Goal: Communication & Community: Participate in discussion

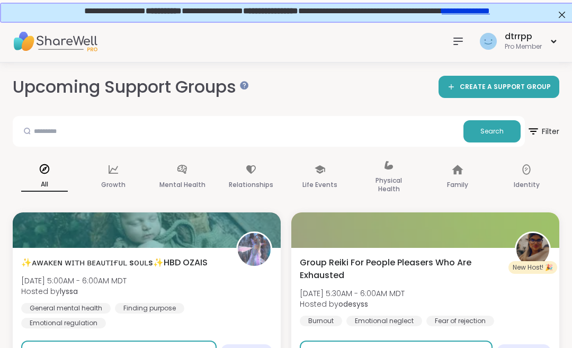
click at [176, 347] on button "Sign Up" at bounding box center [118, 351] width 195 height 22
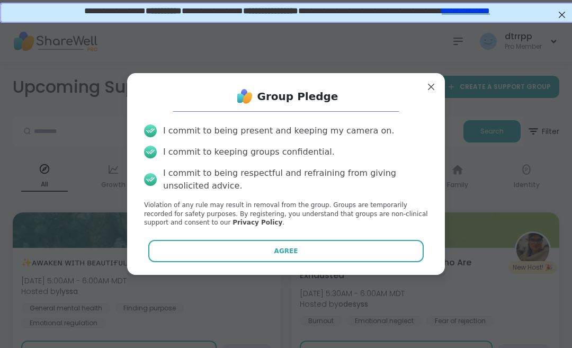
click at [331, 262] on button "Agree" at bounding box center [286, 251] width 276 height 22
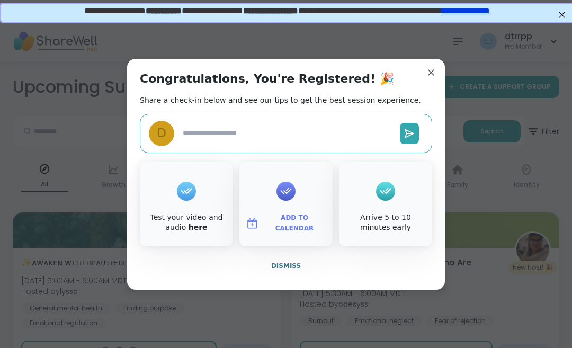
type textarea "*"
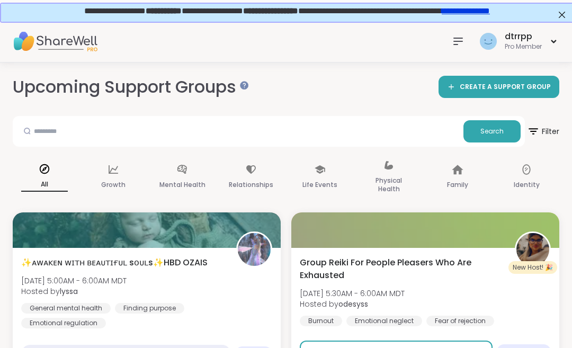
click at [249, 290] on div "✨ᴀᴡᴀᴋᴇɴ ᴡɪᴛʜ ʙᴇᴀᴜᴛɪғᴜʟ sᴏᴜʟs✨HBD OZAIS [DATE] 5:00AM - 6:00AM MDT Hosted by lys…" at bounding box center [146, 292] width 251 height 72
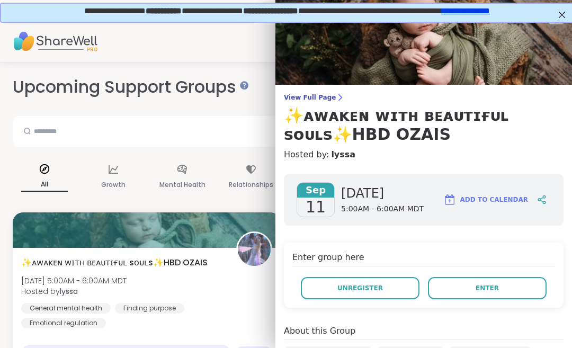
click at [467, 286] on button "Enter" at bounding box center [487, 288] width 119 height 22
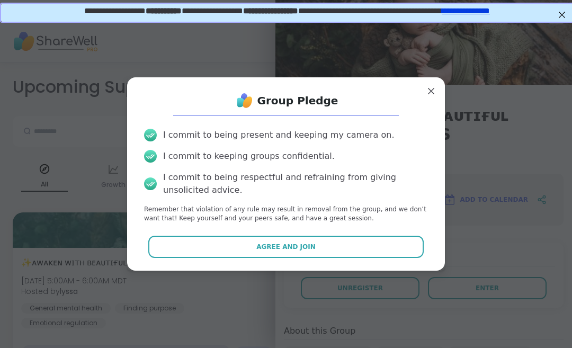
click at [323, 258] on button "Agree and Join" at bounding box center [286, 247] width 276 height 22
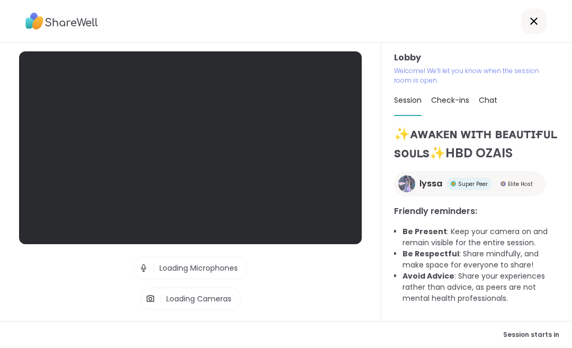
scroll to position [20, 0]
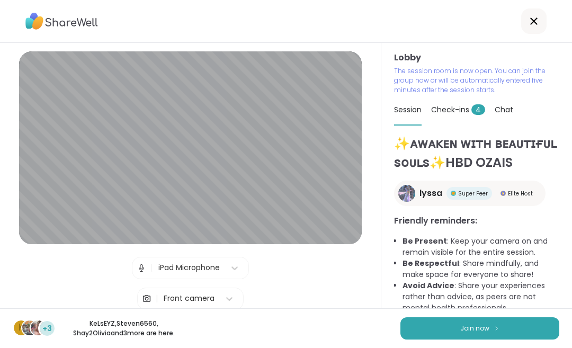
click at [505, 328] on button "Join now" at bounding box center [479, 328] width 159 height 22
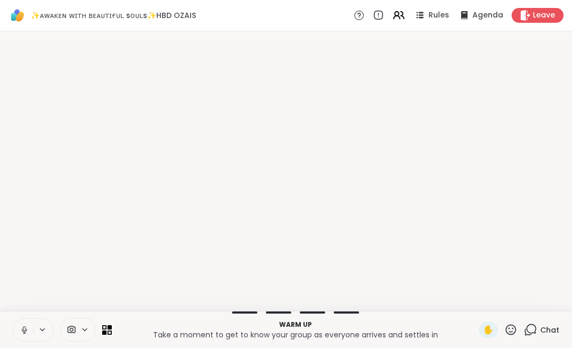
scroll to position [0, 0]
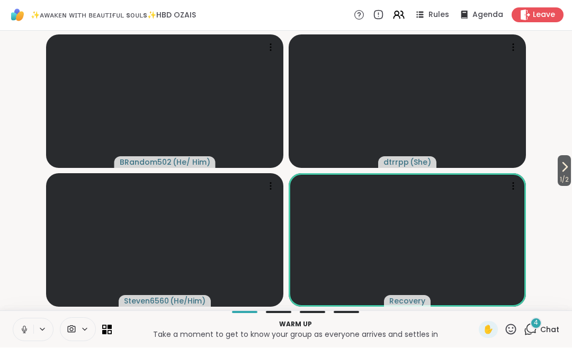
click at [536, 324] on span "4" at bounding box center [536, 323] width 4 height 9
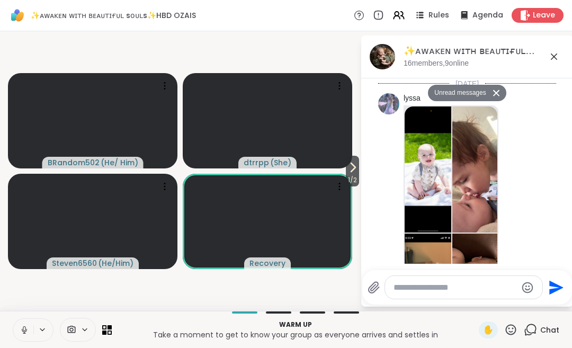
scroll to position [1936, 0]
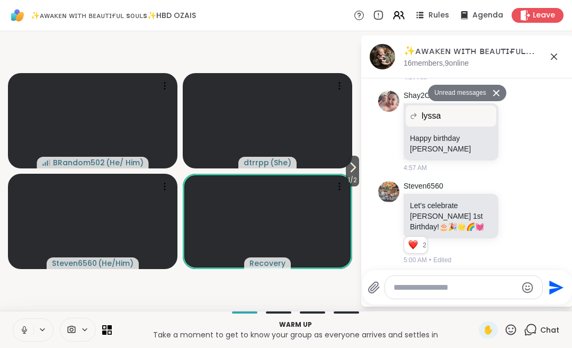
click at [351, 175] on span "1 / 2" at bounding box center [352, 180] width 13 height 13
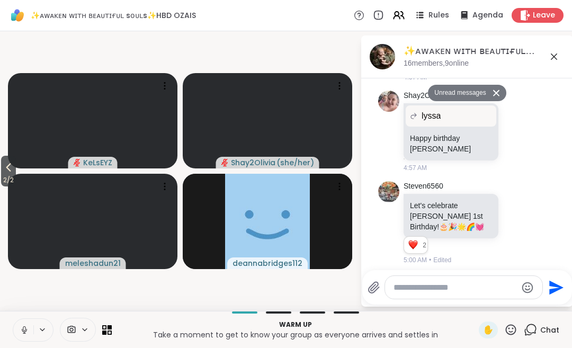
click at [15, 173] on icon at bounding box center [8, 167] width 13 height 13
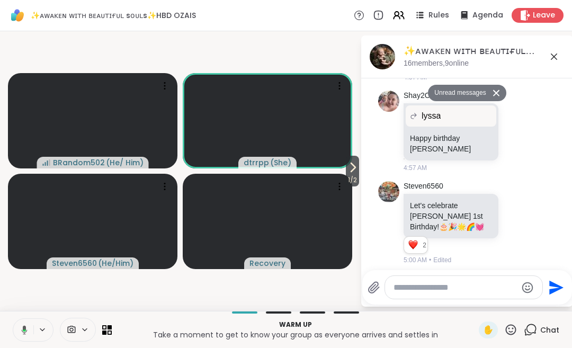
click at [500, 98] on button at bounding box center [497, 92] width 17 height 15
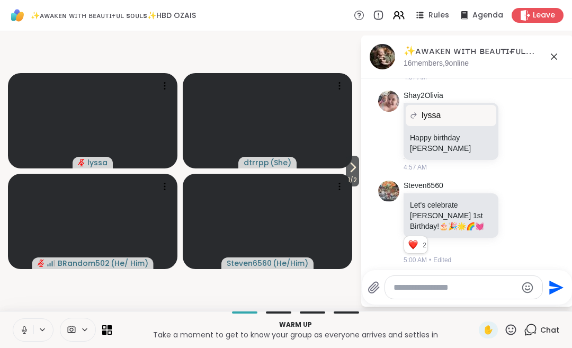
click at [35, 327] on button at bounding box center [43, 329] width 20 height 9
click at [31, 329] on button at bounding box center [23, 330] width 20 height 22
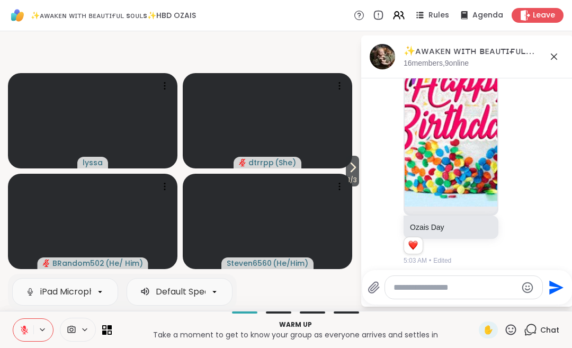
scroll to position [2357, 0]
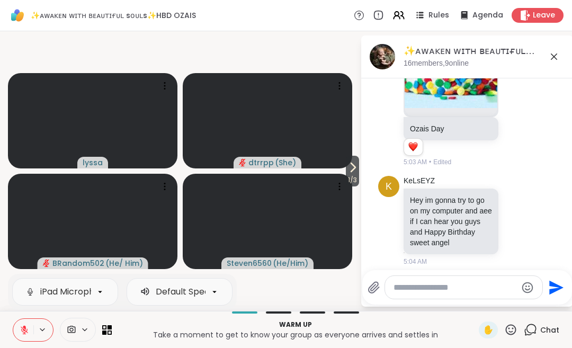
click at [356, 178] on span "1 / 3" at bounding box center [352, 180] width 13 height 13
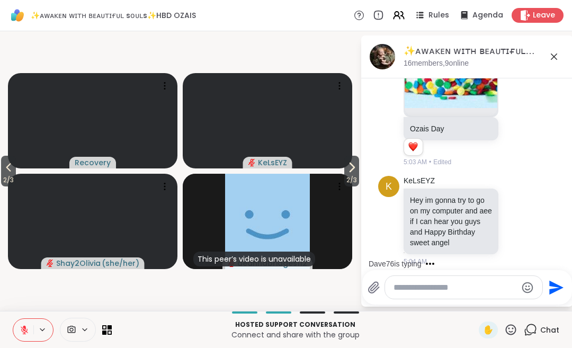
click at [354, 182] on span "2 / 3" at bounding box center [351, 180] width 15 height 13
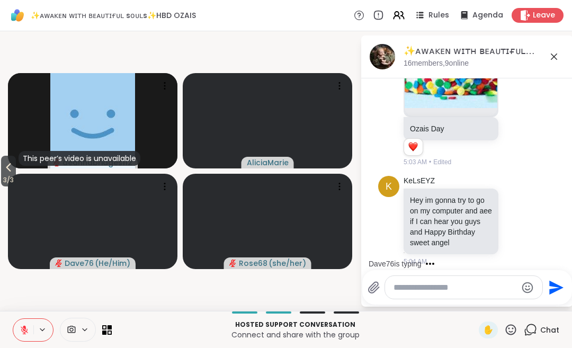
scroll to position [2372, 0]
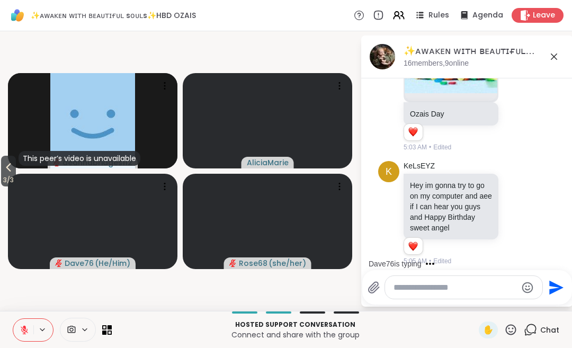
click at [16, 172] on button "3 / 3" at bounding box center [8, 171] width 15 height 31
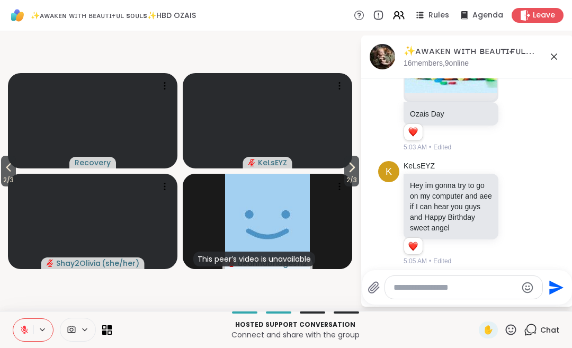
click at [16, 177] on span "2 / 3" at bounding box center [8, 180] width 15 height 13
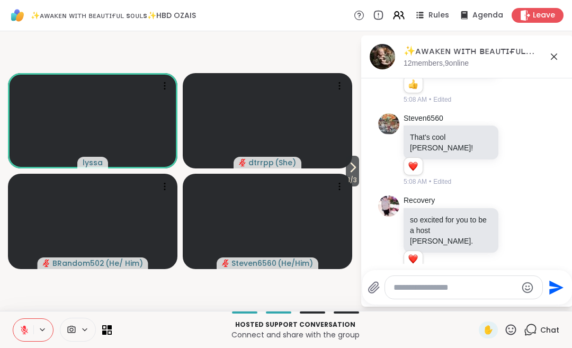
scroll to position [2797, 0]
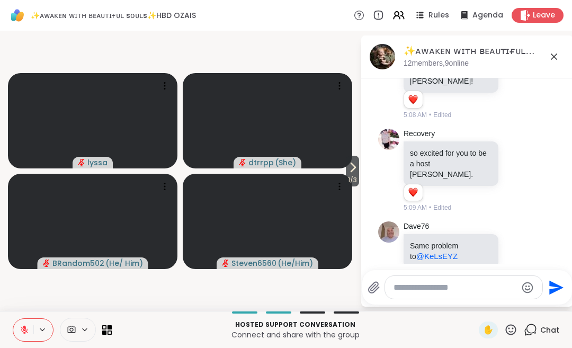
click at [357, 180] on span "1 / 3" at bounding box center [352, 180] width 13 height 13
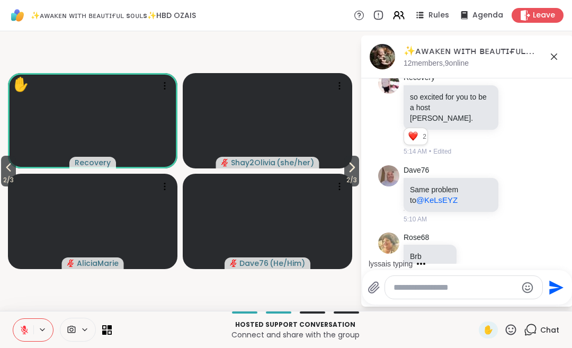
scroll to position [2971, 0]
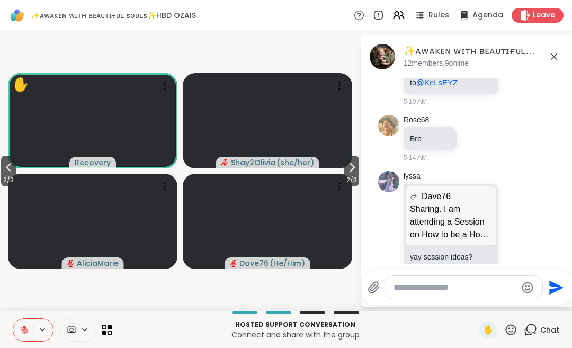
click at [16, 169] on button "2 / 3" at bounding box center [8, 171] width 15 height 31
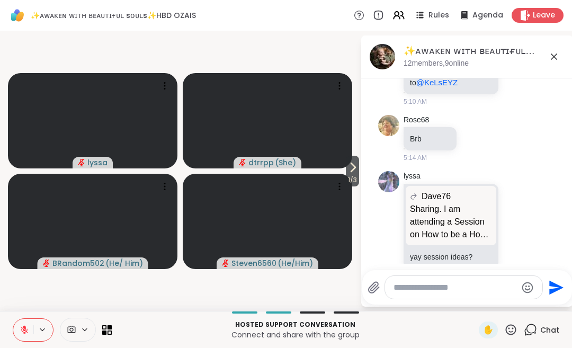
click at [483, 330] on span "✋" at bounding box center [488, 330] width 11 height 13
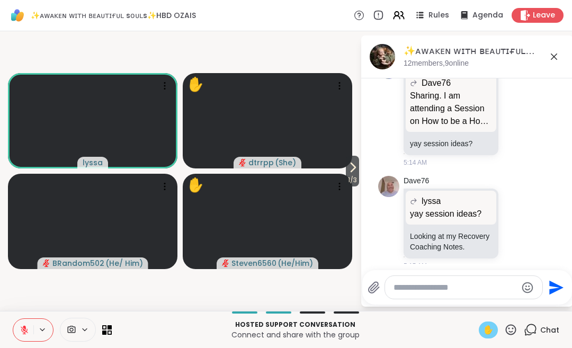
click at [26, 329] on icon at bounding box center [25, 330] width 10 height 10
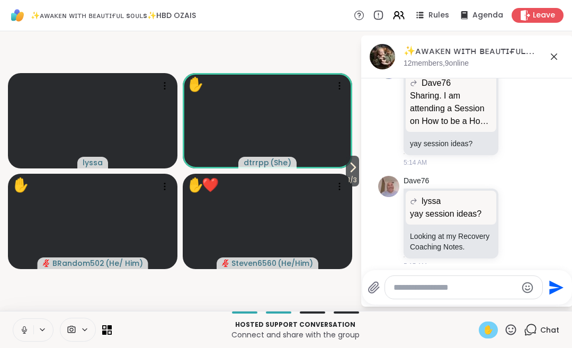
click at [25, 329] on icon at bounding box center [24, 328] width 3 height 5
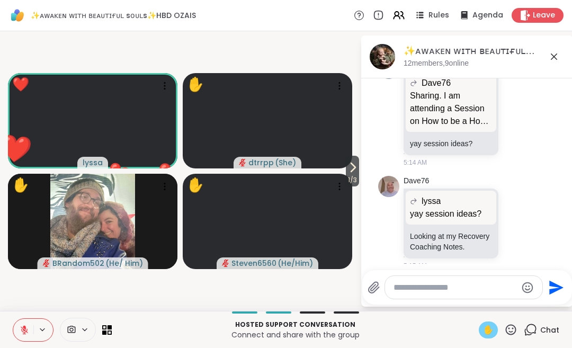
click at [489, 330] on span "✋" at bounding box center [488, 330] width 11 height 13
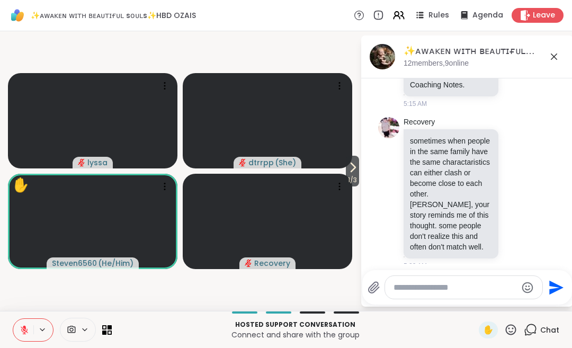
scroll to position [3261, 0]
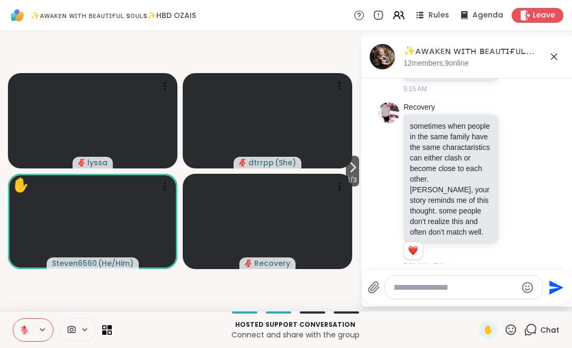
click at [408, 289] on textarea "Type your message" at bounding box center [454, 287] width 123 height 11
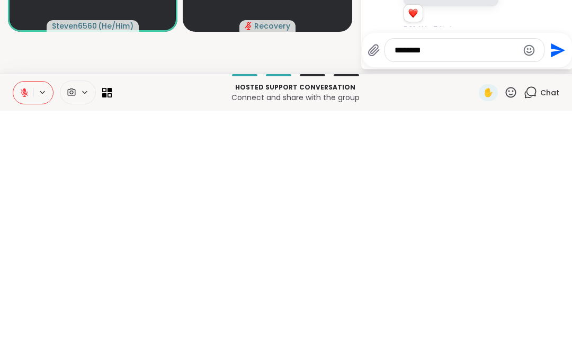
type textarea "********"
click at [557, 275] on button "Send" at bounding box center [556, 287] width 24 height 24
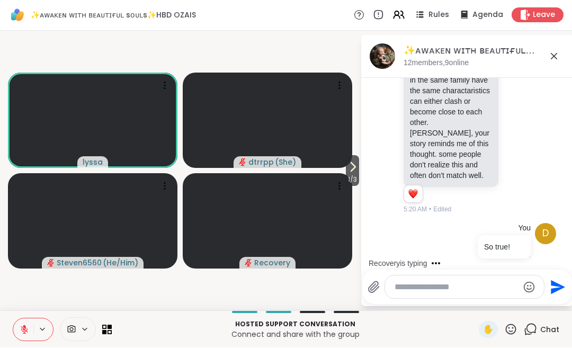
scroll to position [3394, 0]
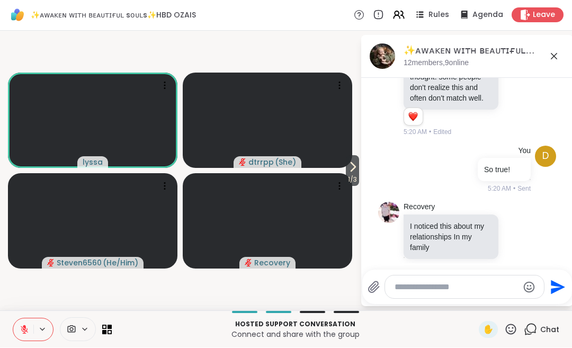
click at [410, 290] on textarea "Type your message" at bounding box center [455, 287] width 123 height 11
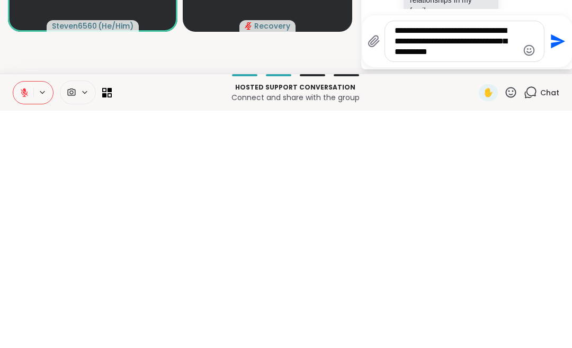
type textarea "**********"
click at [564, 267] on button "Send" at bounding box center [556, 279] width 24 height 24
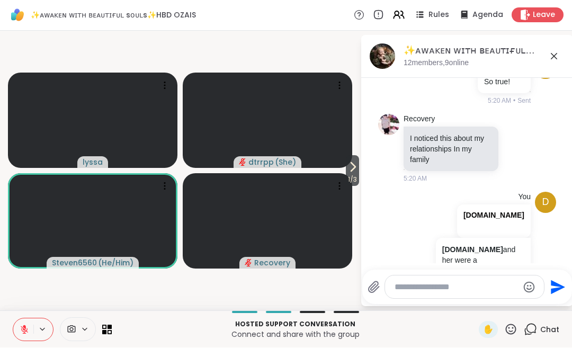
scroll to position [3530, 0]
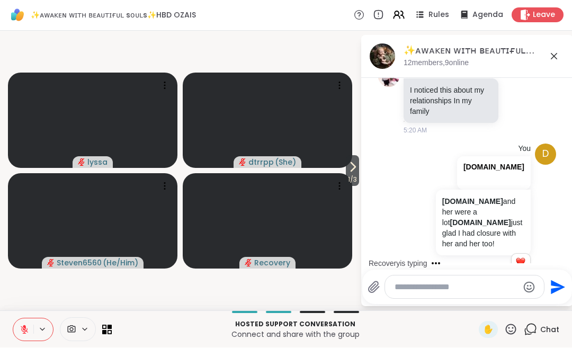
click at [354, 177] on span "1 / 3" at bounding box center [352, 180] width 13 height 13
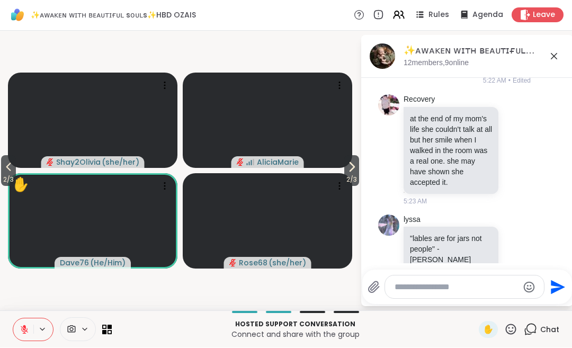
scroll to position [3742, 0]
click at [353, 173] on icon at bounding box center [351, 167] width 13 height 13
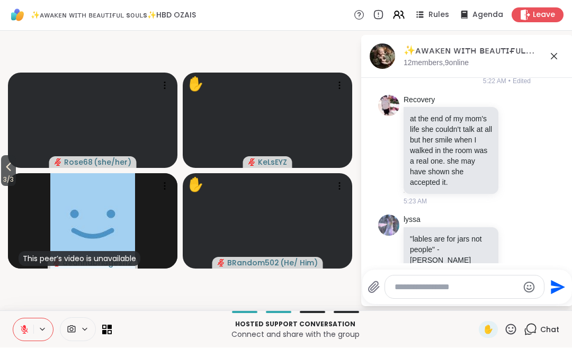
click at [13, 178] on span "3 / 3" at bounding box center [8, 180] width 15 height 13
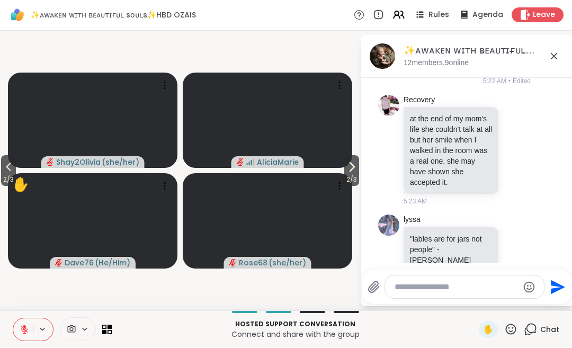
click at [16, 176] on span "2 / 3" at bounding box center [8, 180] width 15 height 13
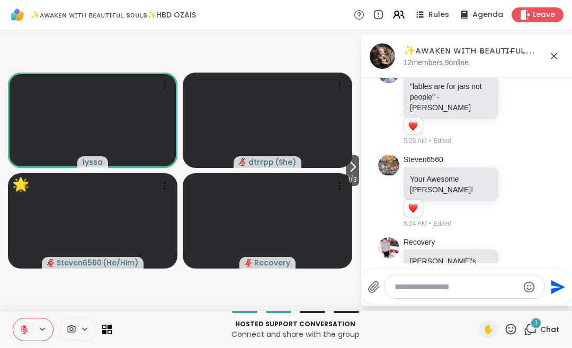
scroll to position [3966, 0]
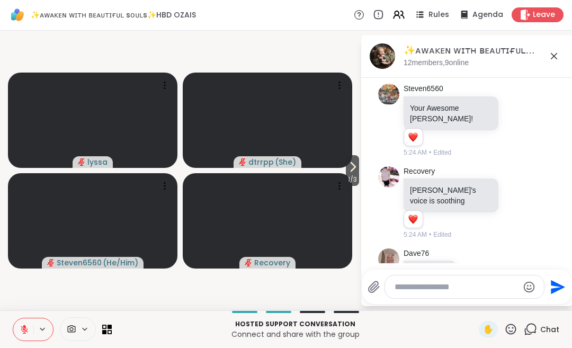
click at [353, 174] on span "1 / 3" at bounding box center [352, 180] width 13 height 13
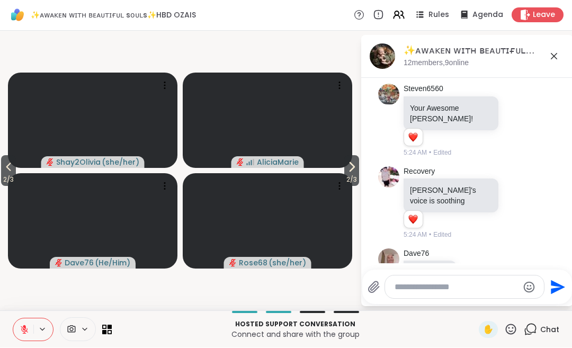
scroll to position [3980, 0]
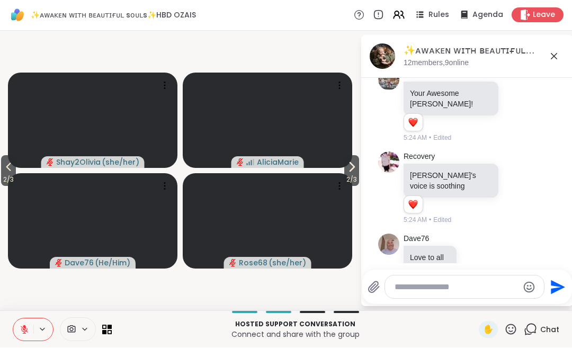
click at [352, 174] on span "2 / 3" at bounding box center [351, 180] width 15 height 13
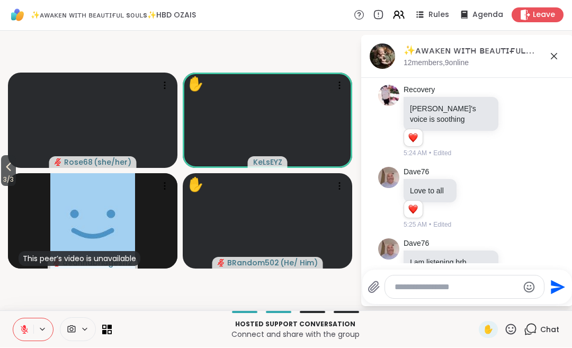
scroll to position [4146, 0]
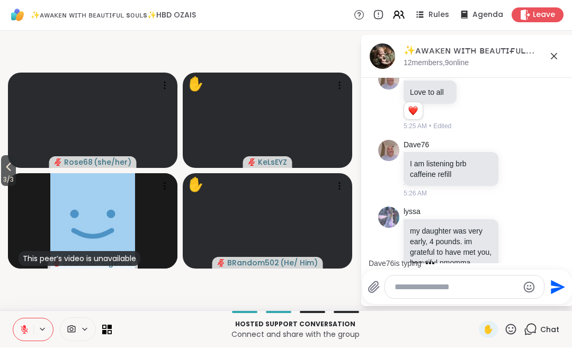
click at [15, 166] on icon at bounding box center [8, 167] width 13 height 13
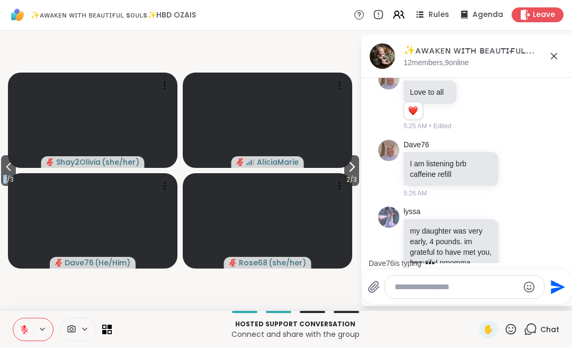
click at [14, 177] on span "2 / 3" at bounding box center [8, 180] width 15 height 13
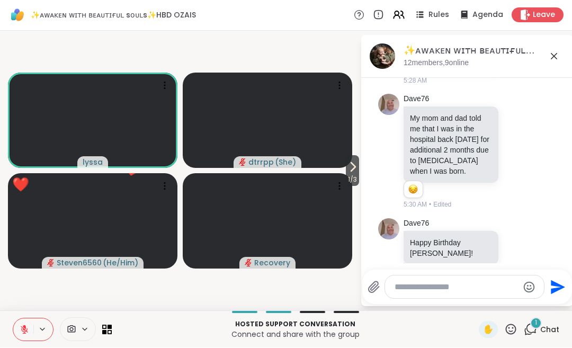
scroll to position [4414, 0]
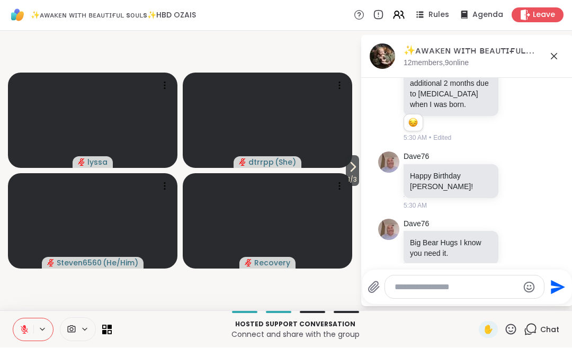
click at [354, 174] on span "1 / 3" at bounding box center [352, 180] width 13 height 13
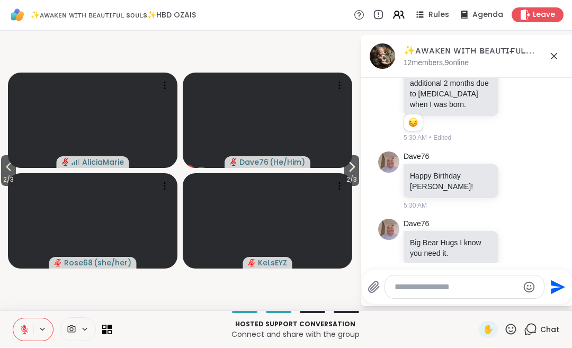
click at [352, 181] on span "2 / 3" at bounding box center [351, 180] width 15 height 13
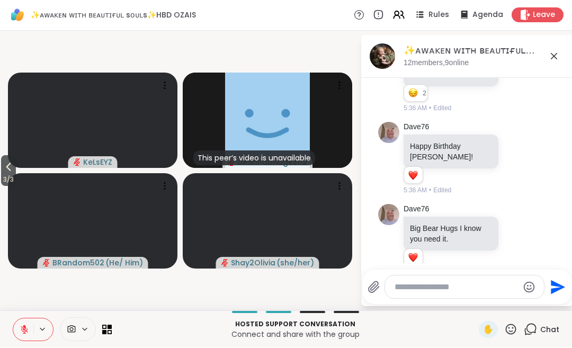
scroll to position [4531, 0]
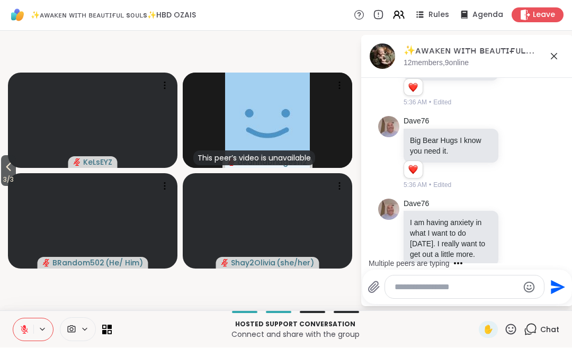
click at [15, 171] on icon at bounding box center [8, 167] width 13 height 13
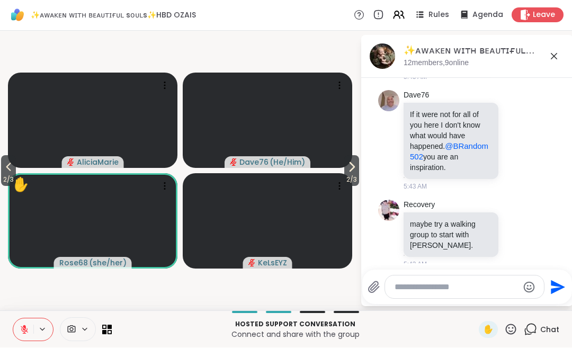
scroll to position [4899, 0]
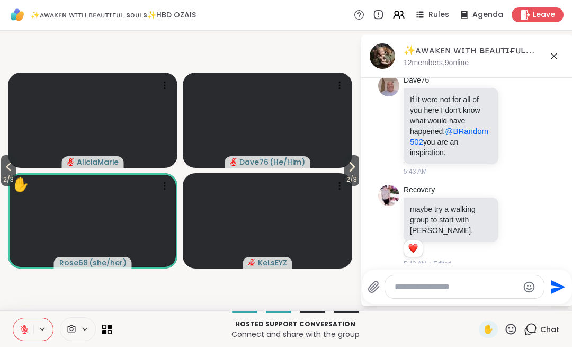
click at [5, 176] on span "2 / 3" at bounding box center [8, 180] width 15 height 13
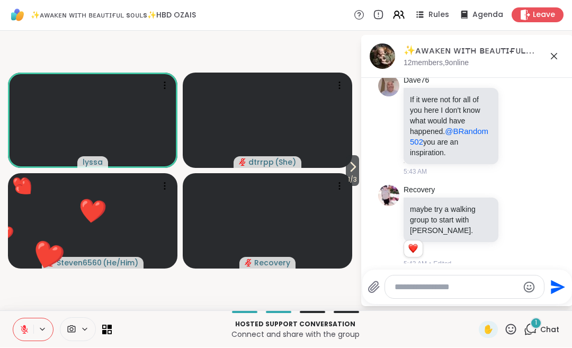
scroll to position [5037, 0]
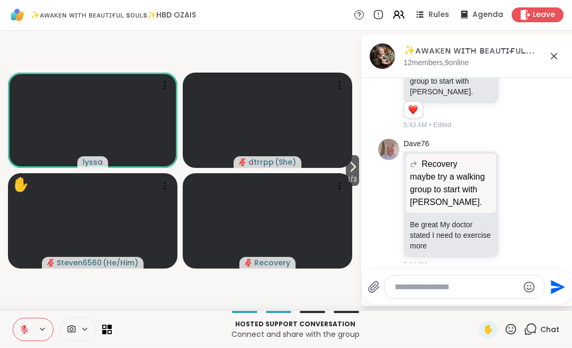
click at [493, 326] on span "✋" at bounding box center [488, 330] width 11 height 13
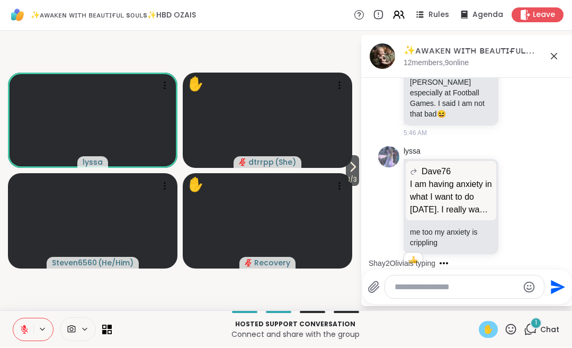
scroll to position [5371, 0]
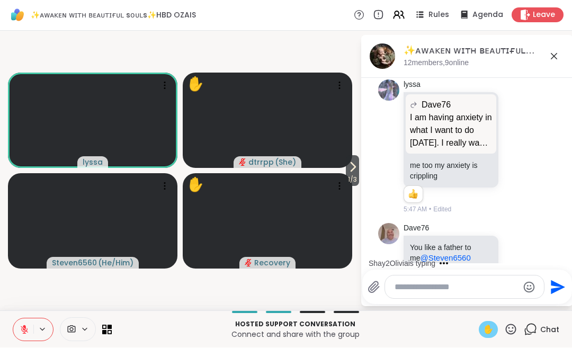
click at [30, 330] on button at bounding box center [23, 330] width 20 height 22
click at [494, 328] on span "✋" at bounding box center [488, 330] width 11 height 13
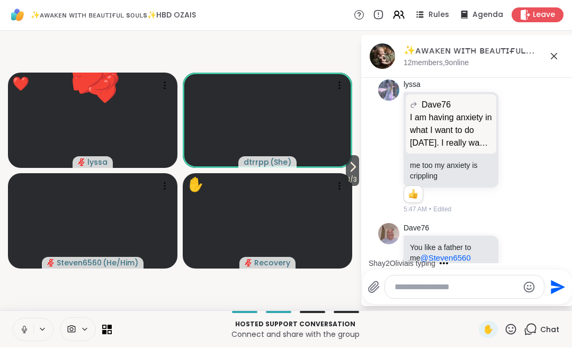
click at [28, 323] on button at bounding box center [23, 330] width 20 height 22
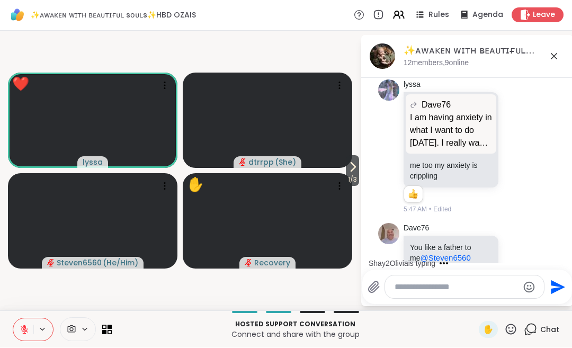
click at [27, 327] on icon at bounding box center [25, 330] width 10 height 10
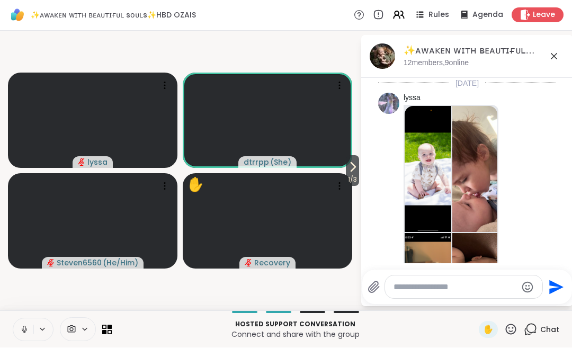
scroll to position [5371, 0]
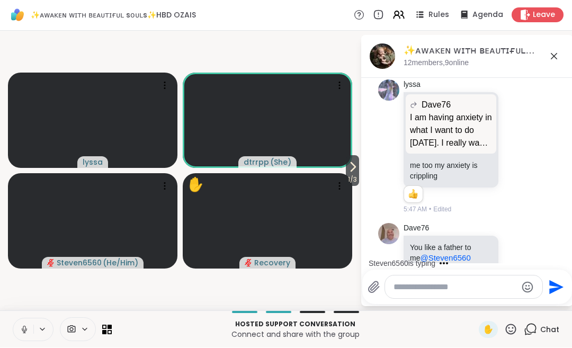
click at [33, 328] on button at bounding box center [23, 330] width 20 height 22
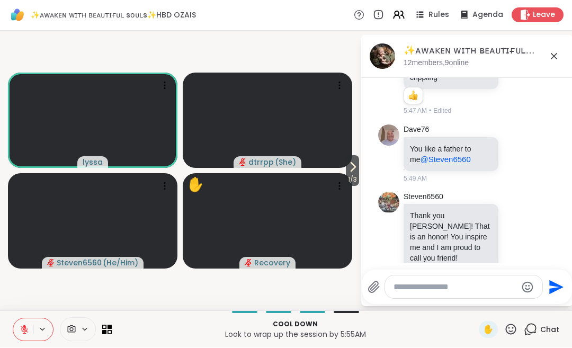
scroll to position [5484, 0]
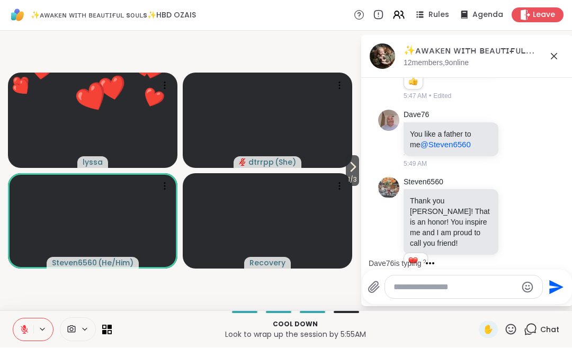
click at [354, 175] on span "1 / 3" at bounding box center [352, 180] width 13 height 13
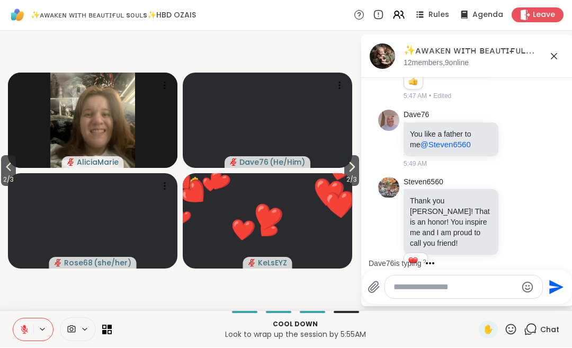
click at [349, 174] on button "❤️" at bounding box center [328, 194] width 60 height 60
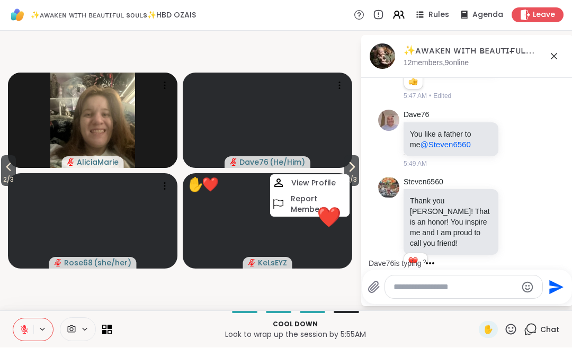
click at [352, 147] on video at bounding box center [267, 120] width 169 height 95
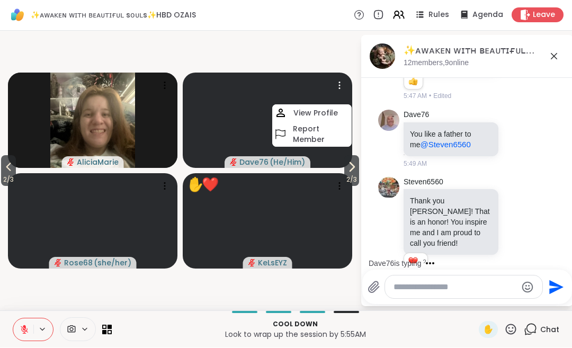
click at [351, 168] on icon at bounding box center [351, 167] width 13 height 13
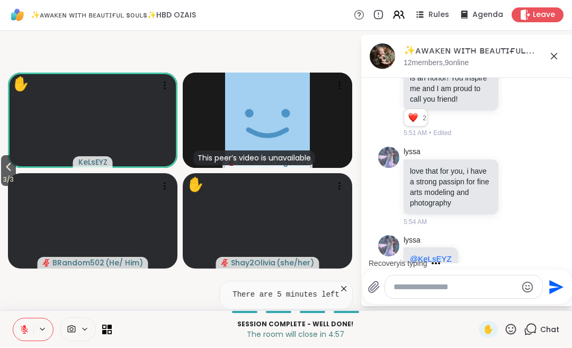
scroll to position [5748, 0]
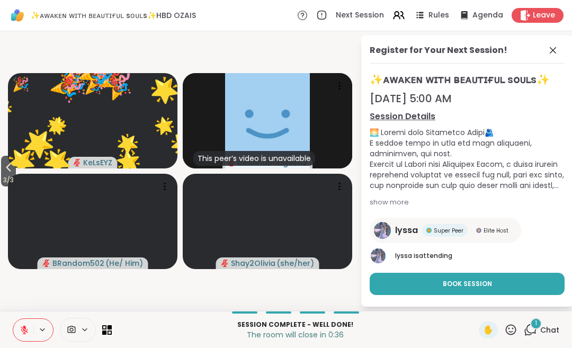
click at [545, 21] on span "Leave" at bounding box center [544, 15] width 22 height 11
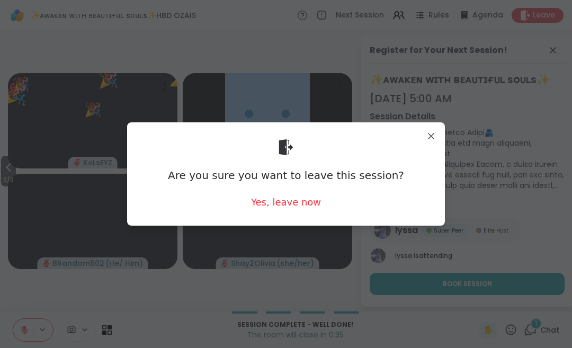
click at [311, 203] on div "Yes, leave now" at bounding box center [286, 201] width 70 height 13
